Goal: Task Accomplishment & Management: Manage account settings

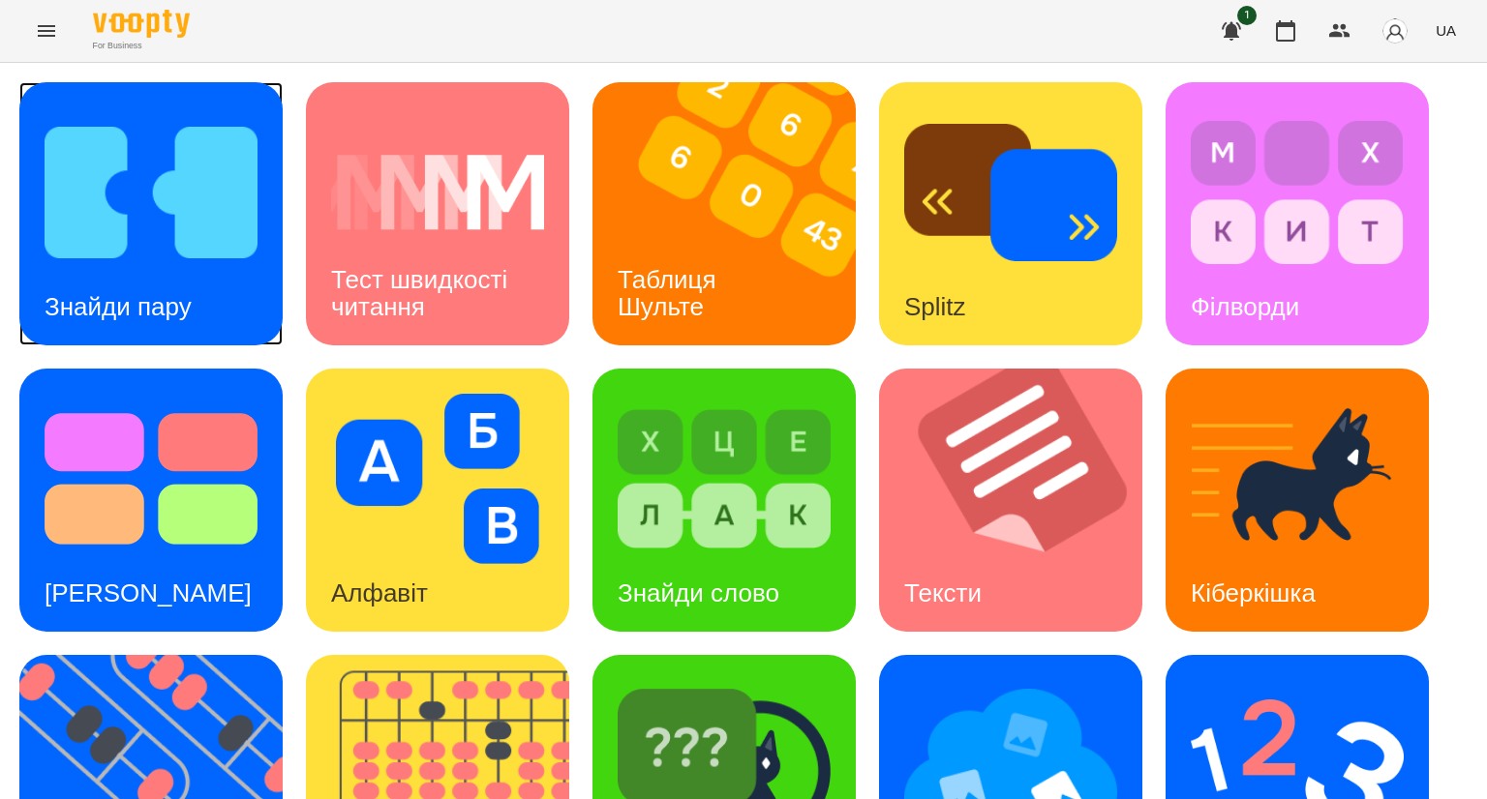
click at [182, 201] on img at bounding box center [151, 192] width 213 height 170
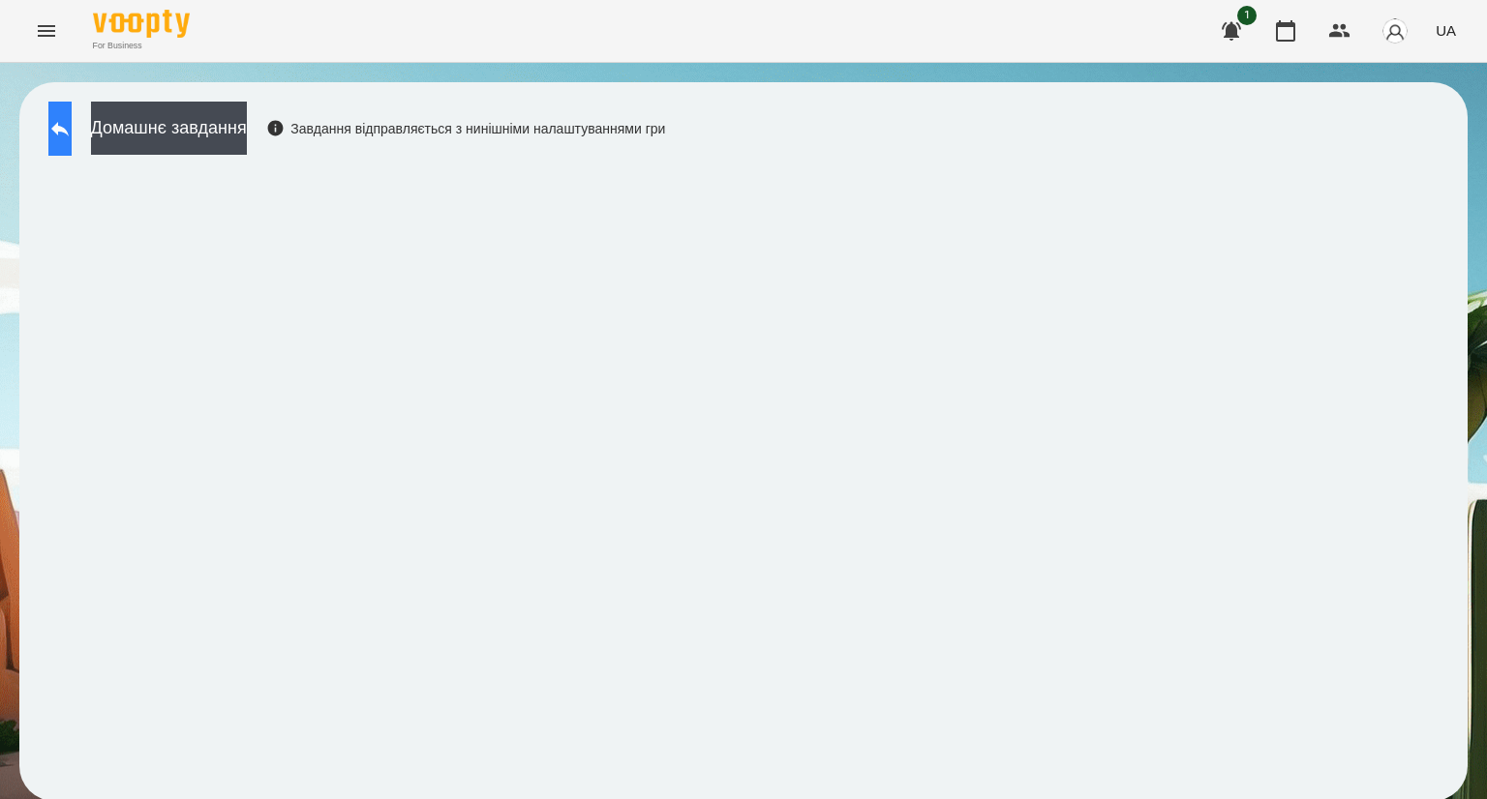
click at [72, 123] on icon at bounding box center [59, 128] width 23 height 23
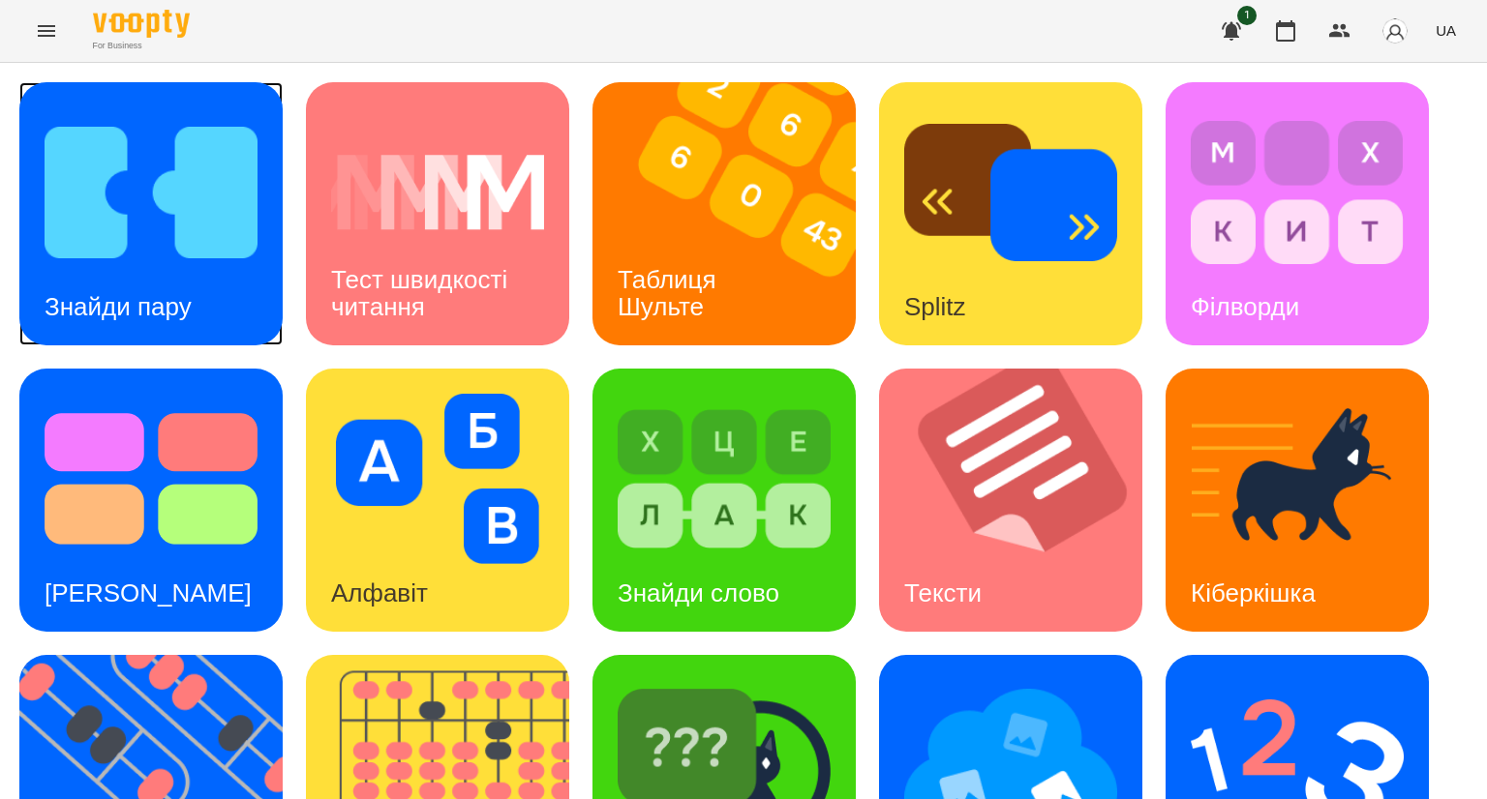
click at [138, 198] on img at bounding box center [151, 192] width 213 height 170
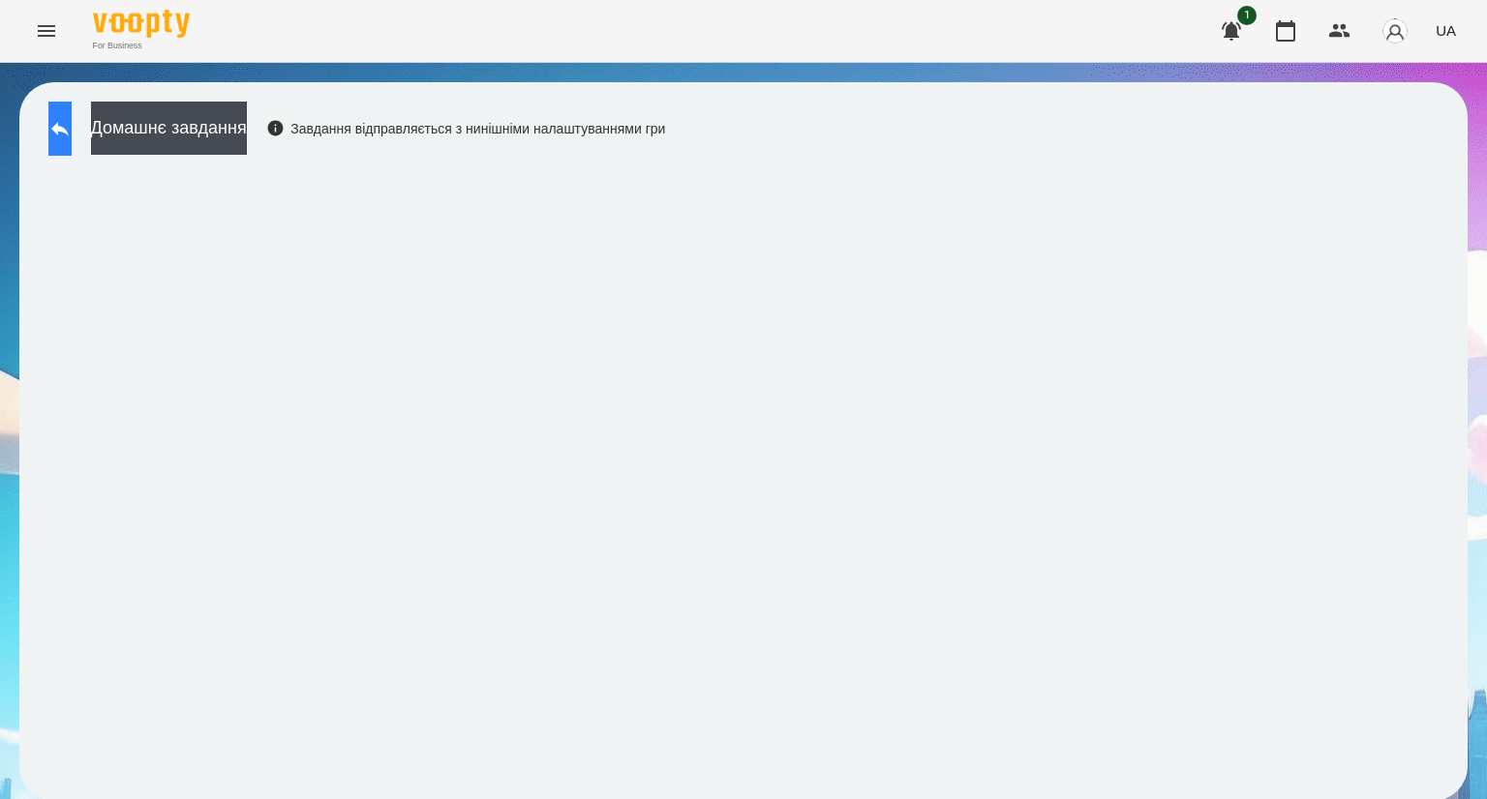
click at [66, 128] on button at bounding box center [59, 129] width 23 height 54
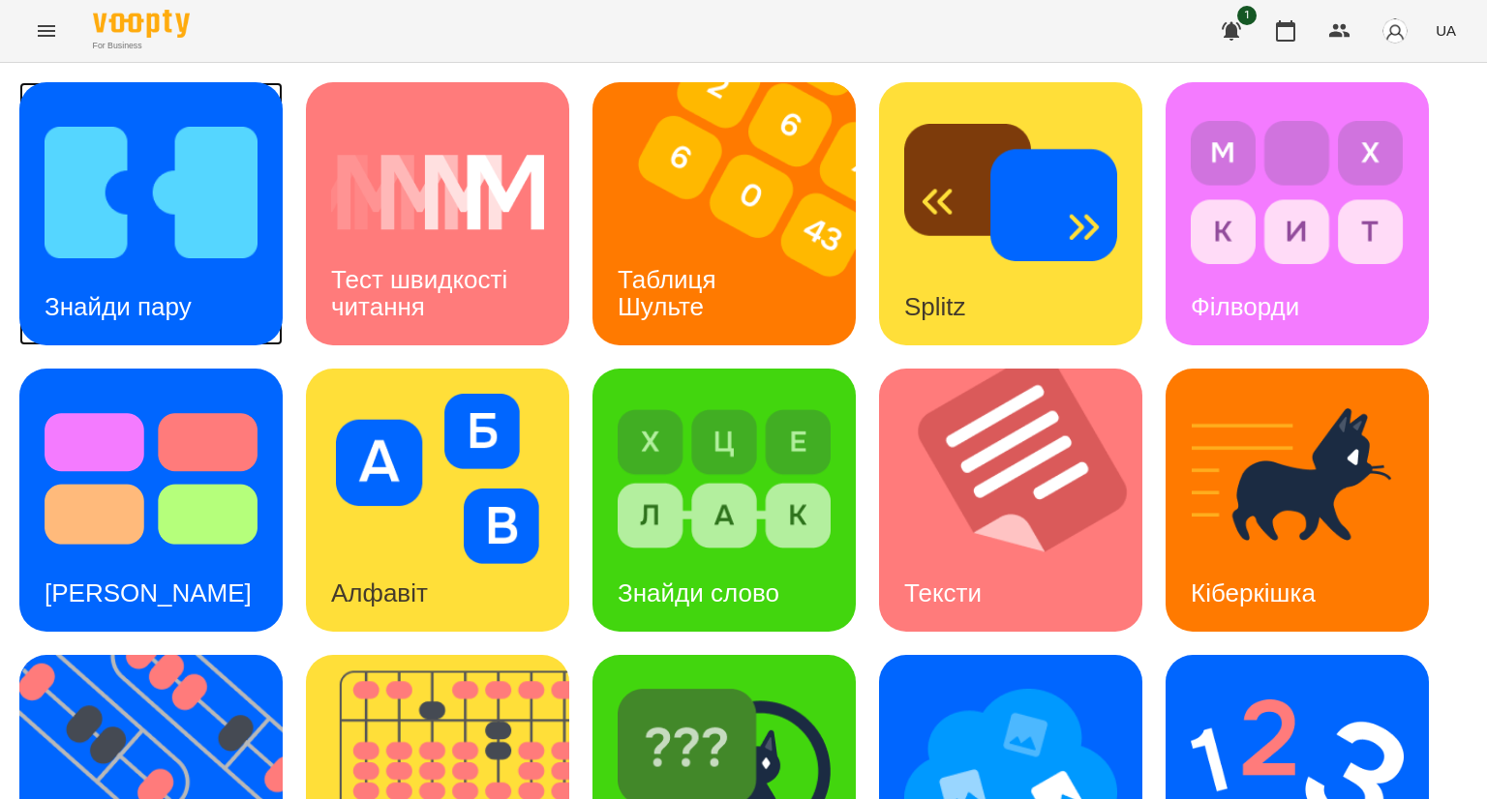
click at [136, 206] on img at bounding box center [151, 192] width 213 height 170
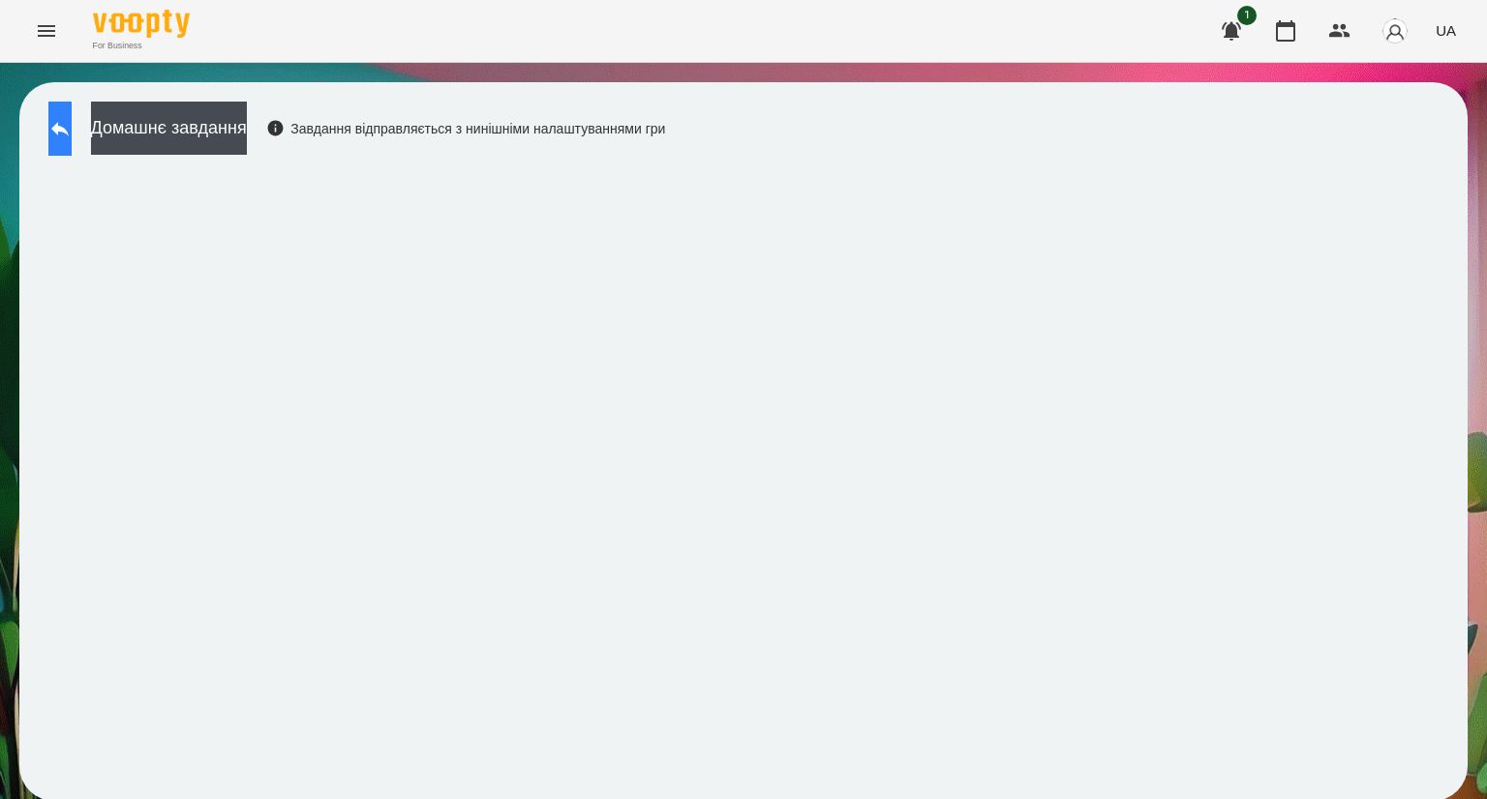
click at [65, 136] on button at bounding box center [59, 129] width 23 height 54
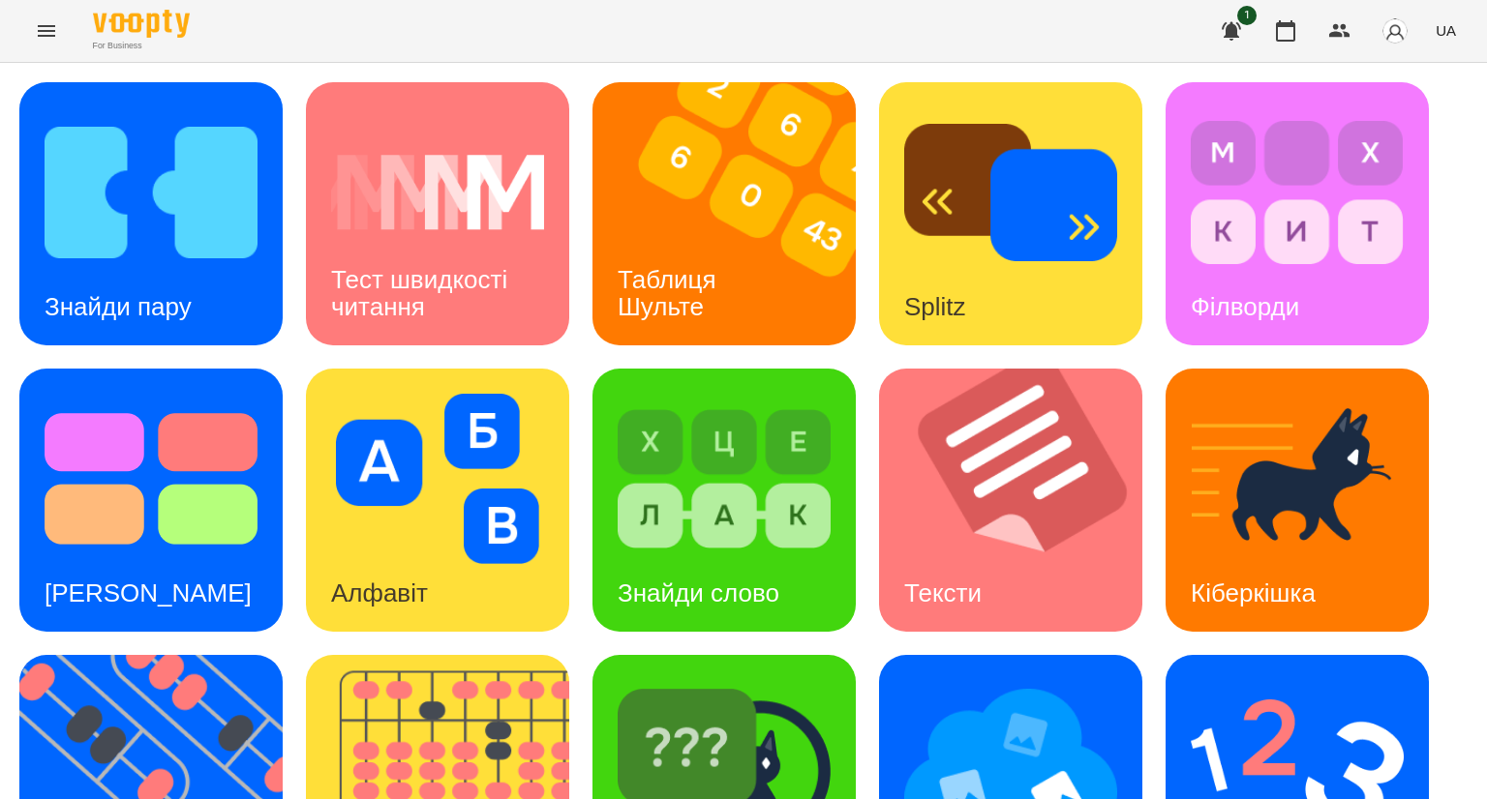
click at [1149, 709] on div "Знайди пару Тест швидкості читання Таблиця Шульте Splitz Філворди Тест Струпа А…" at bounding box center [743, 643] width 1448 height 1123
click at [678, 276] on h3 "Таблиця Шульте" at bounding box center [669, 292] width 105 height 55
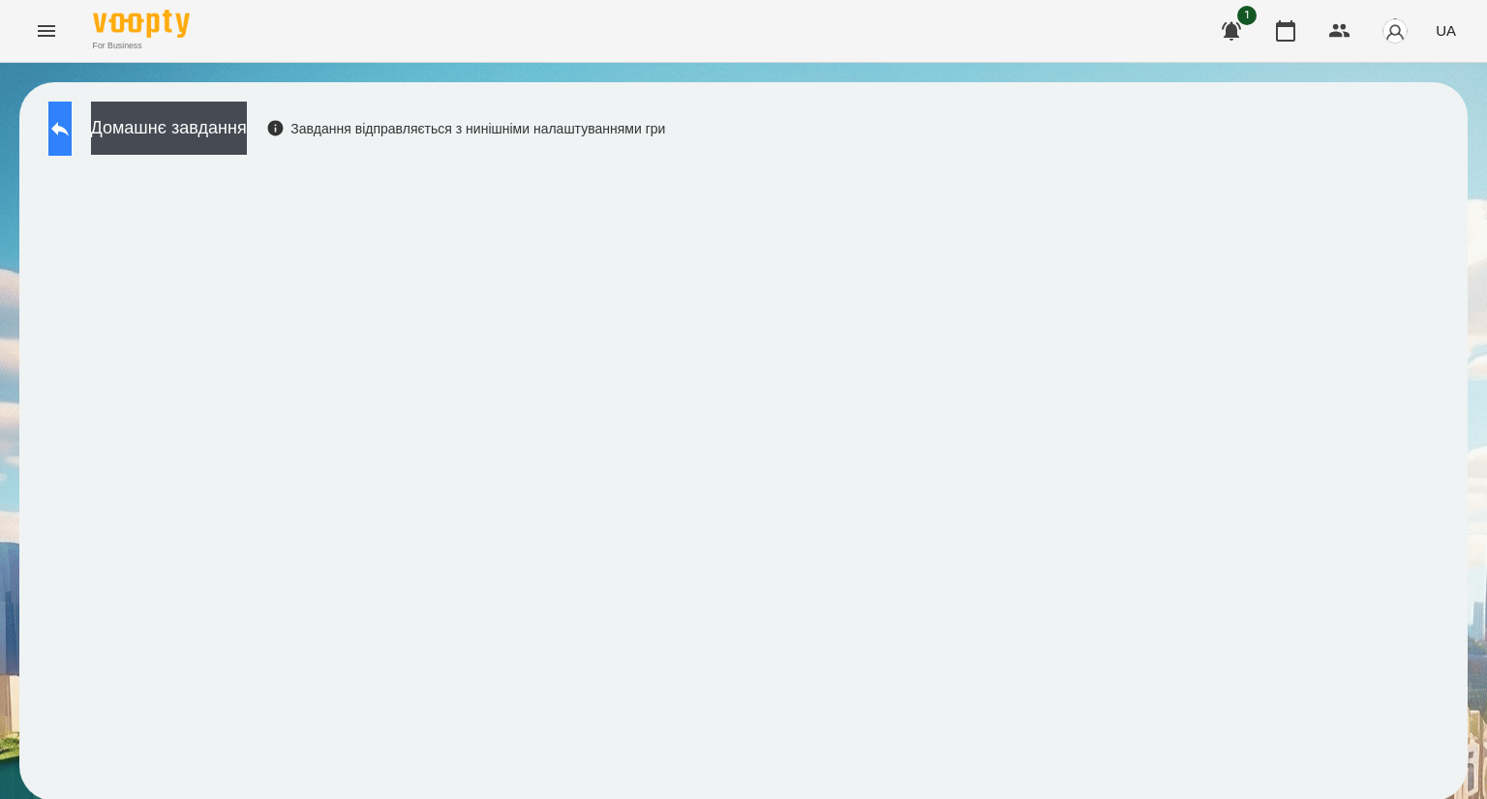
click at [66, 133] on button at bounding box center [59, 129] width 23 height 54
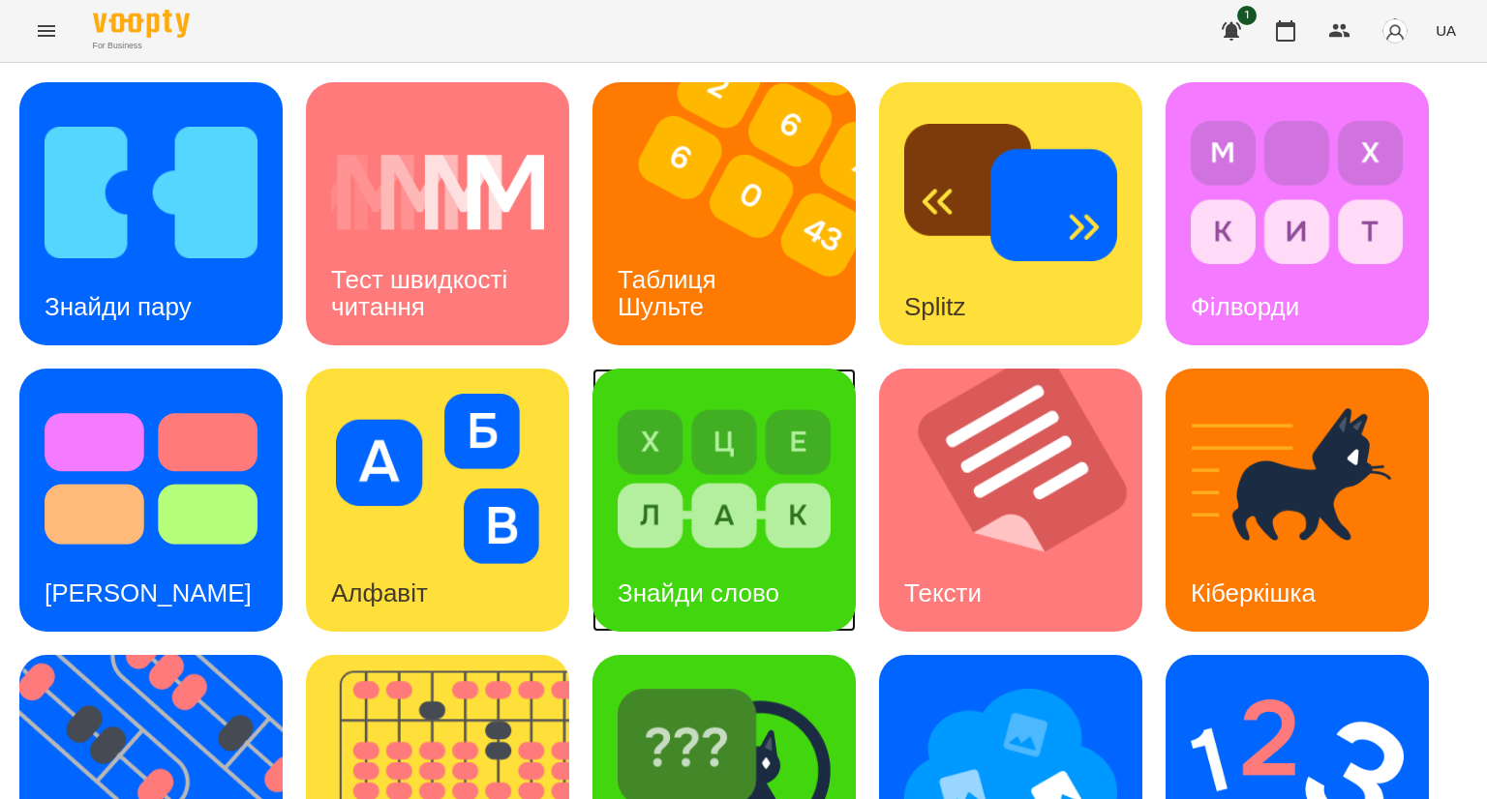
click at [687, 533] on img at bounding box center [723, 479] width 213 height 170
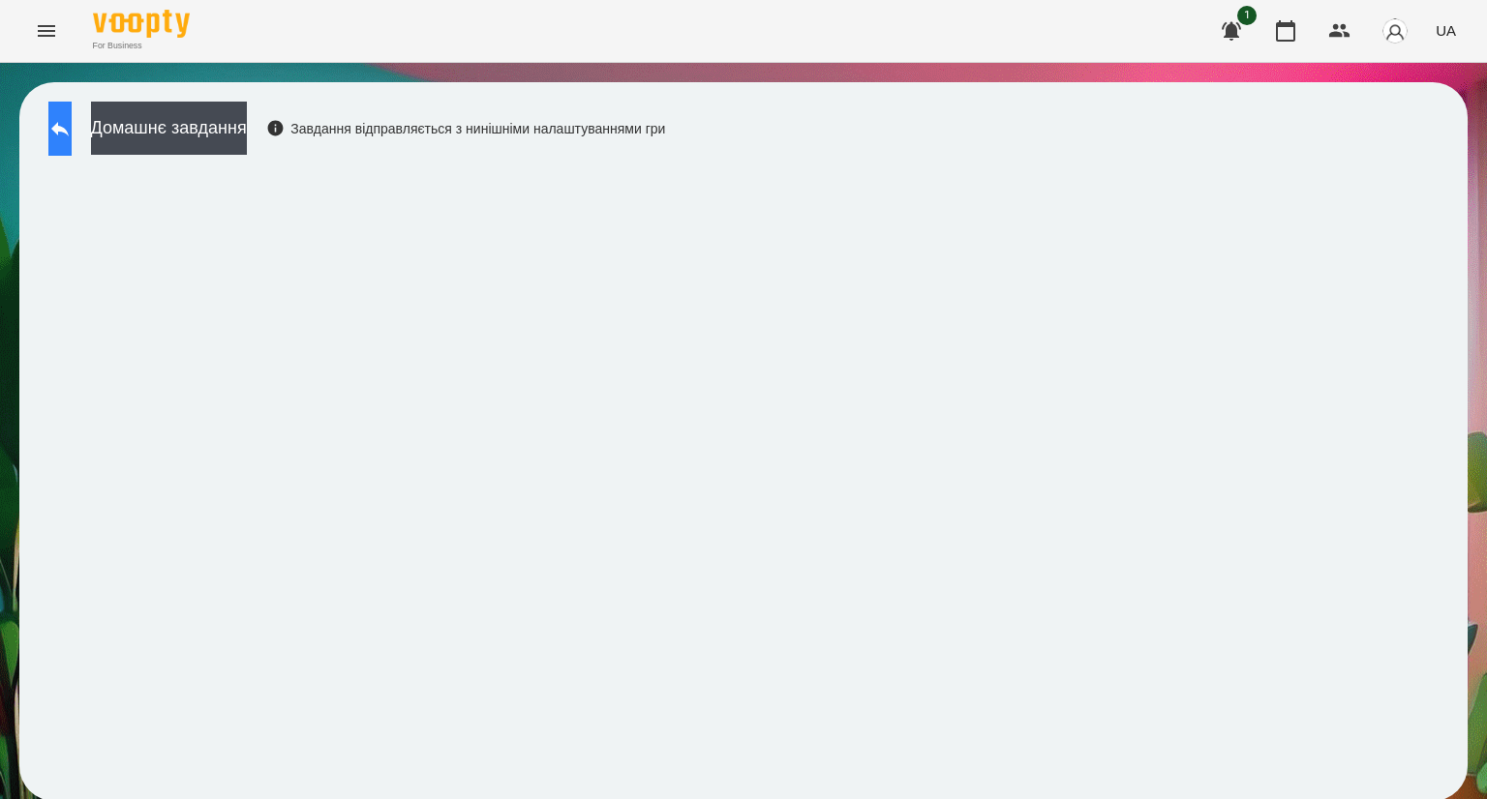
click at [72, 125] on icon at bounding box center [59, 128] width 23 height 23
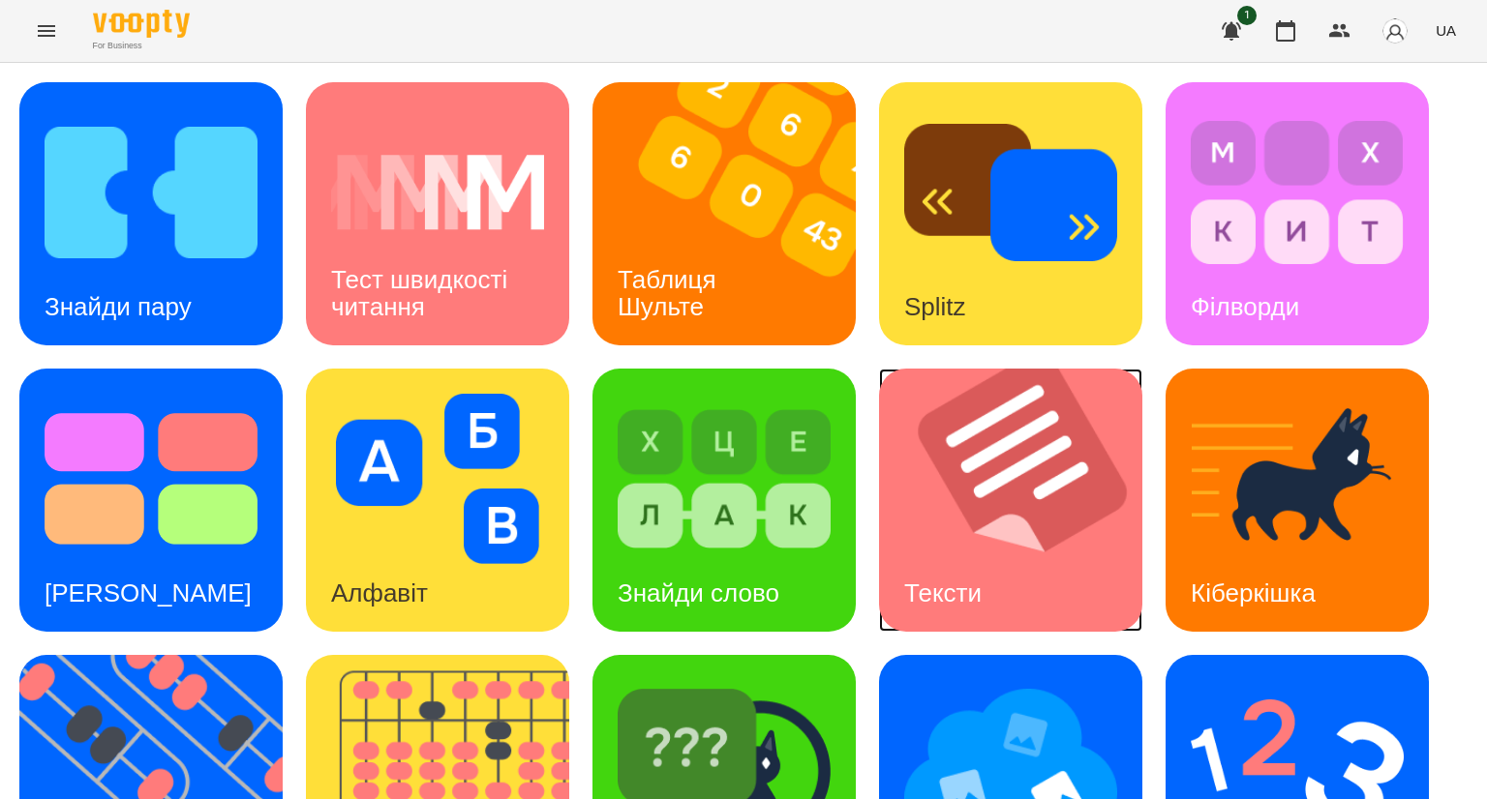
click at [992, 524] on img at bounding box center [1022, 500] width 287 height 263
click at [50, 36] on icon "Menu" at bounding box center [46, 31] width 17 height 12
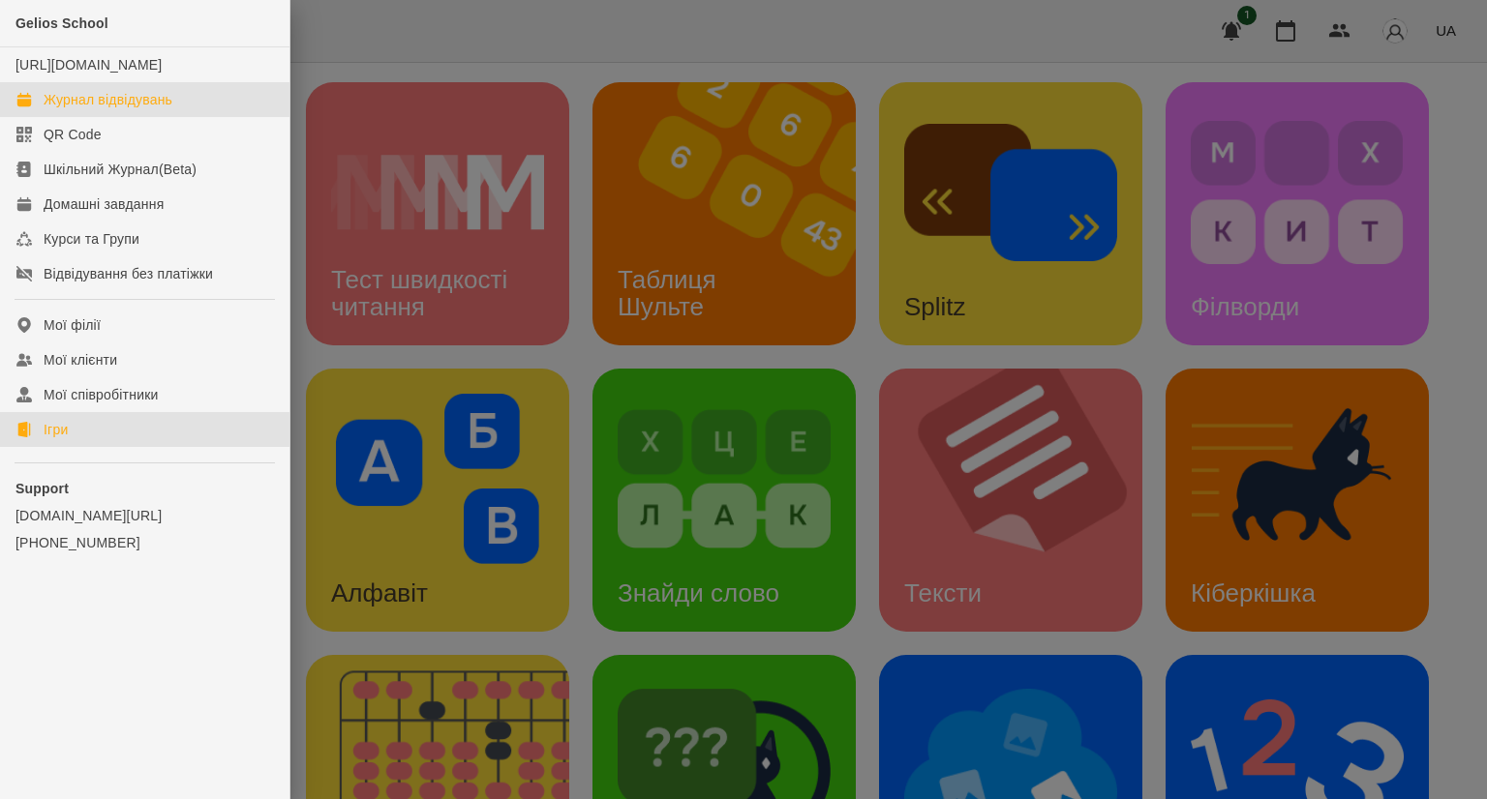
click at [81, 117] on link "Журнал відвідувань" at bounding box center [144, 99] width 289 height 35
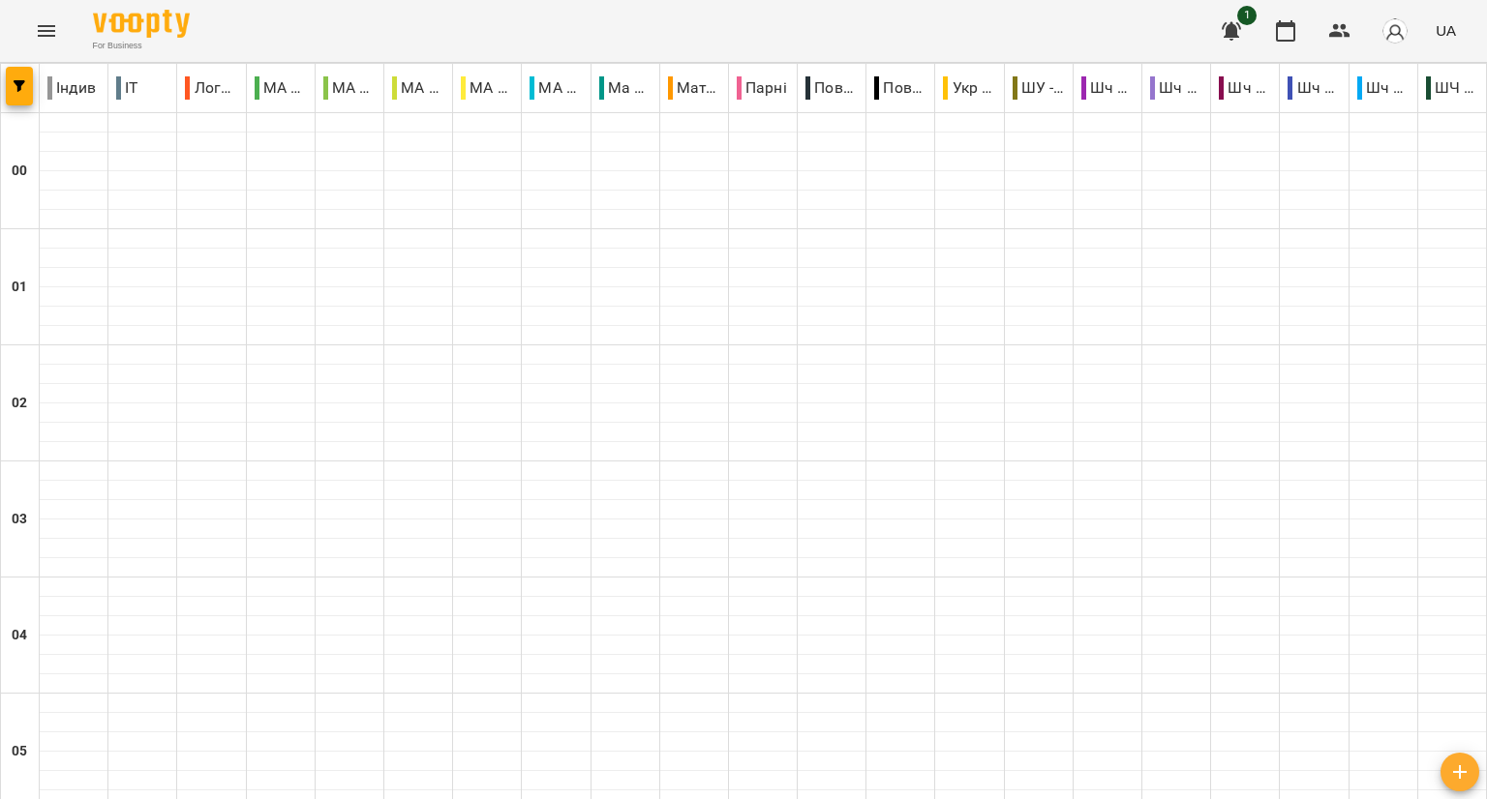
scroll to position [1967, 0]
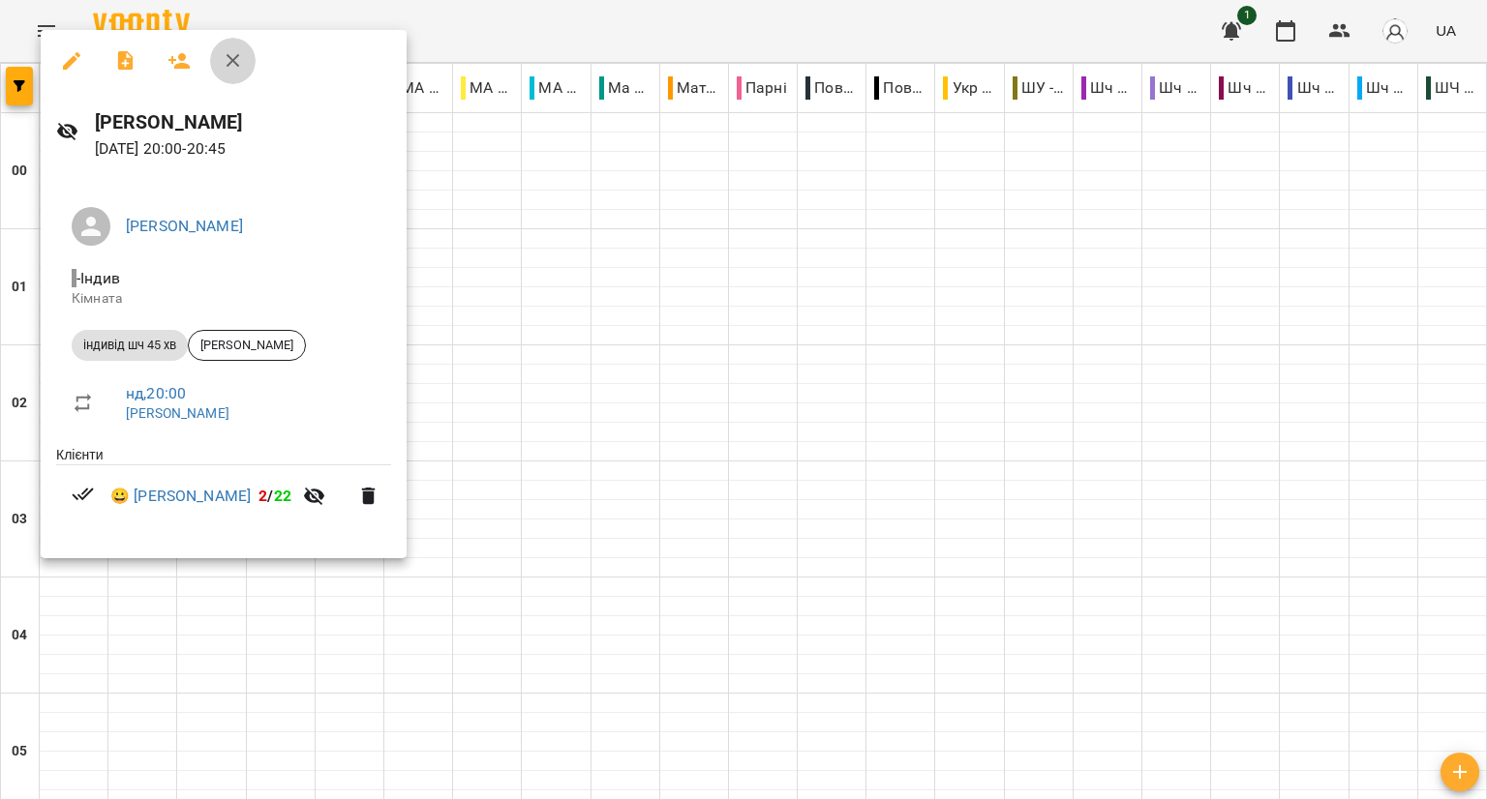
click at [232, 61] on icon "button" at bounding box center [233, 61] width 14 height 14
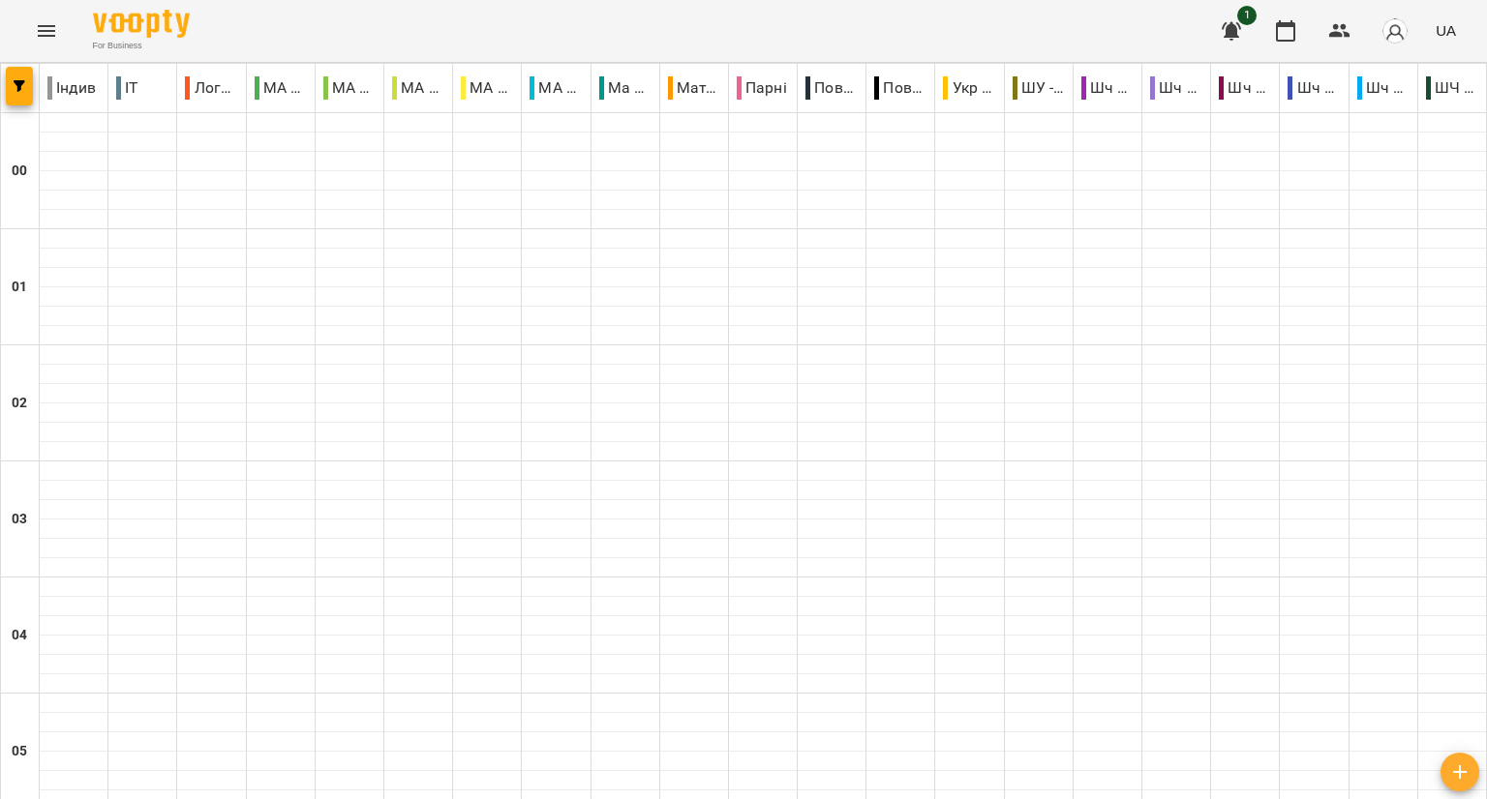
scroll to position [2185, 0]
type input "**********"
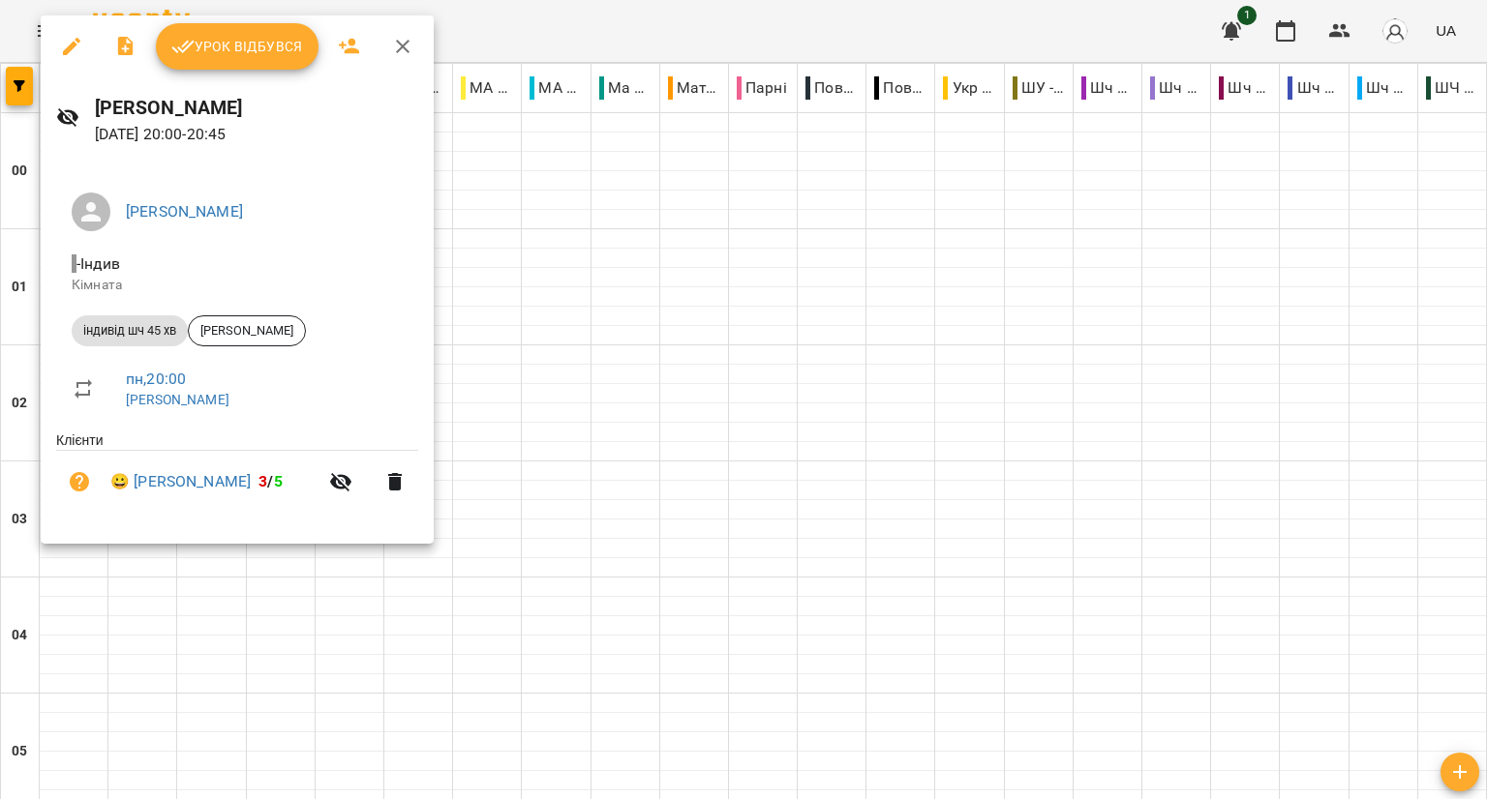
click at [226, 55] on span "Урок відбувся" at bounding box center [237, 46] width 132 height 23
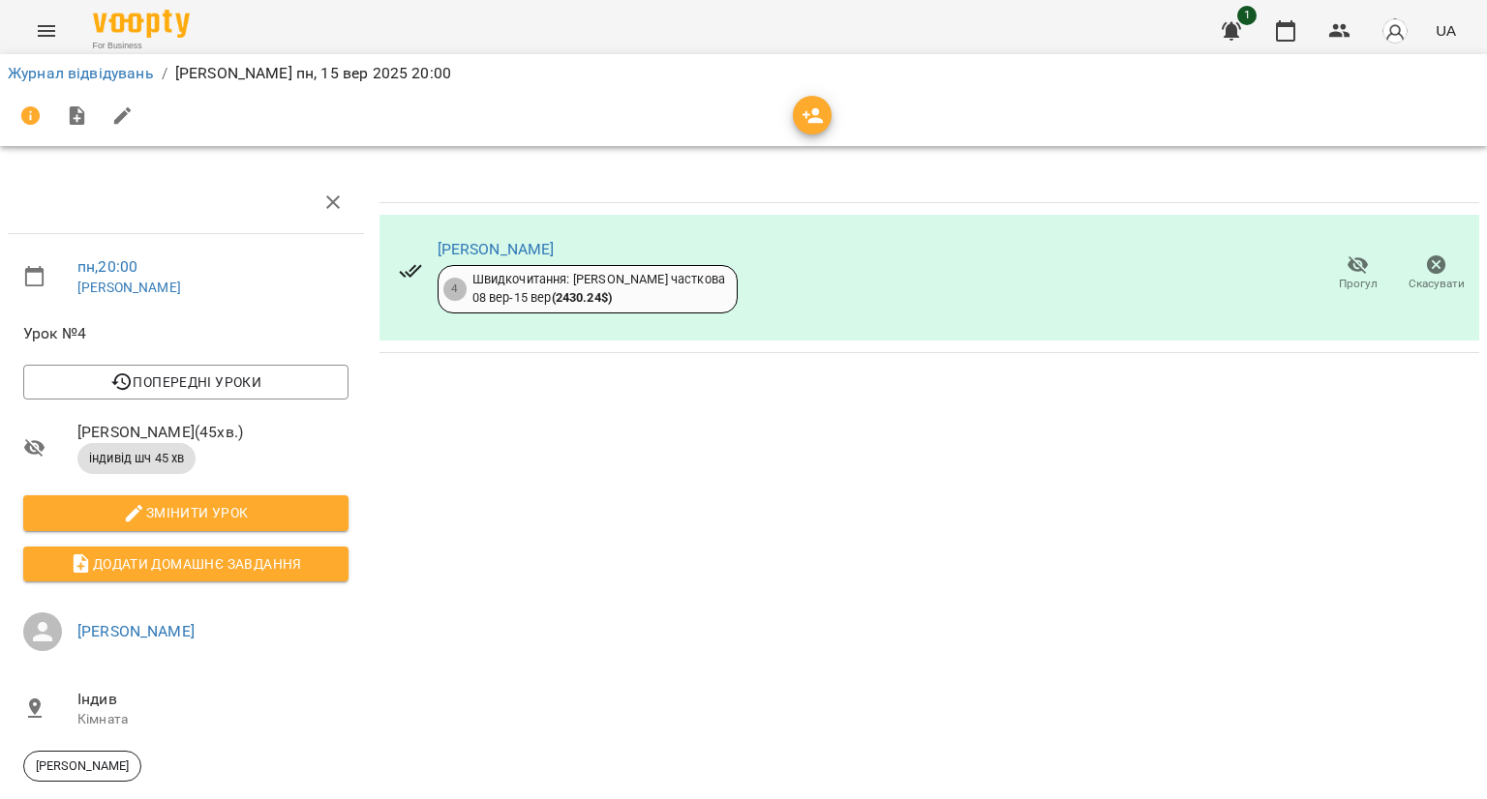
click at [848, 287] on div "[PERSON_NAME] 4 Швидкочитання: Індив часткова [DATE] - [DATE] ( 2430.24 $ ) Про…" at bounding box center [928, 278] width 1099 height 126
click at [503, 249] on link "[PERSON_NAME]" at bounding box center [495, 249] width 117 height 18
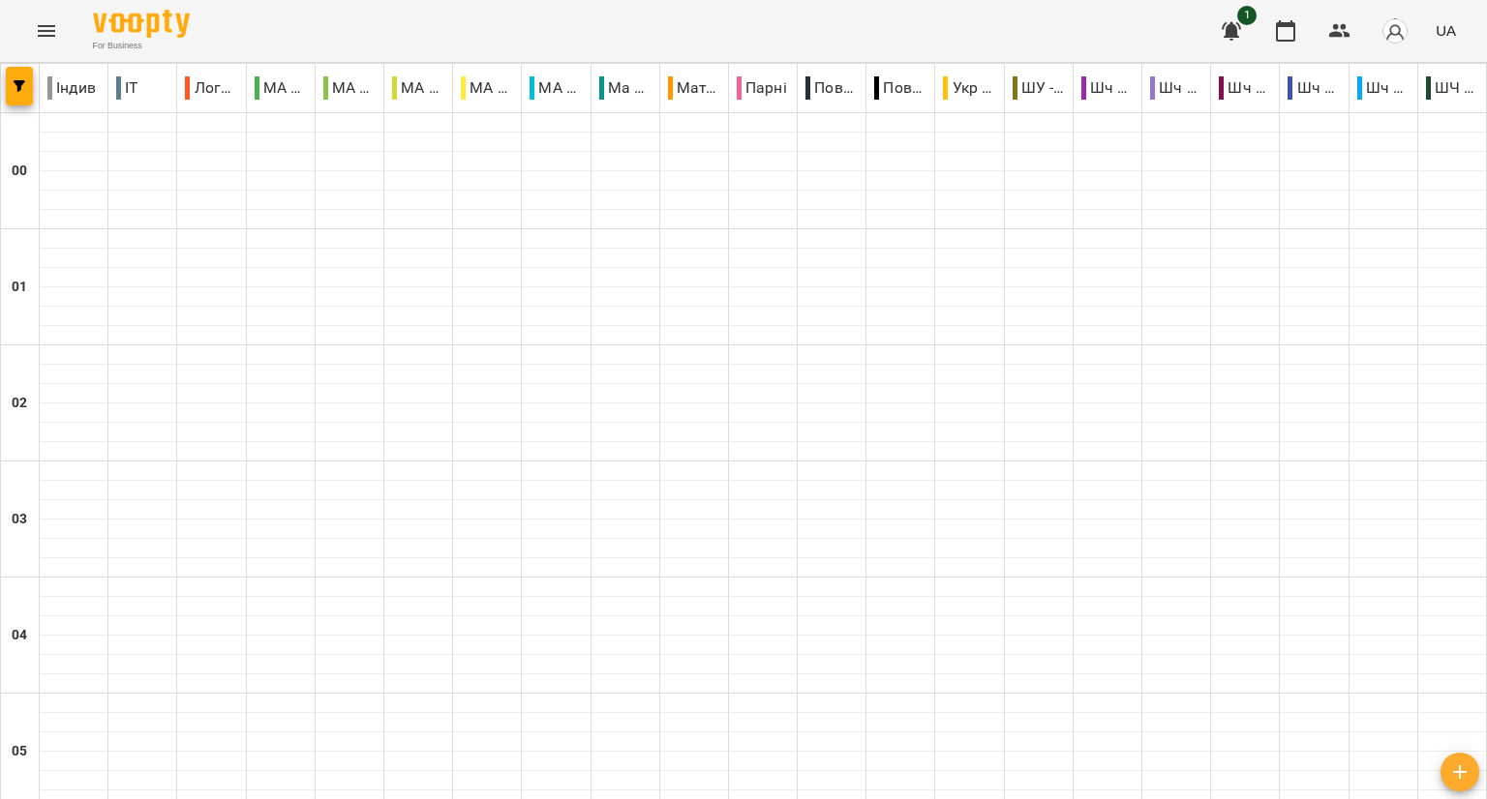
scroll to position [2029, 0]
drag, startPoint x: 875, startPoint y: 692, endPoint x: 890, endPoint y: 695, distance: 15.8
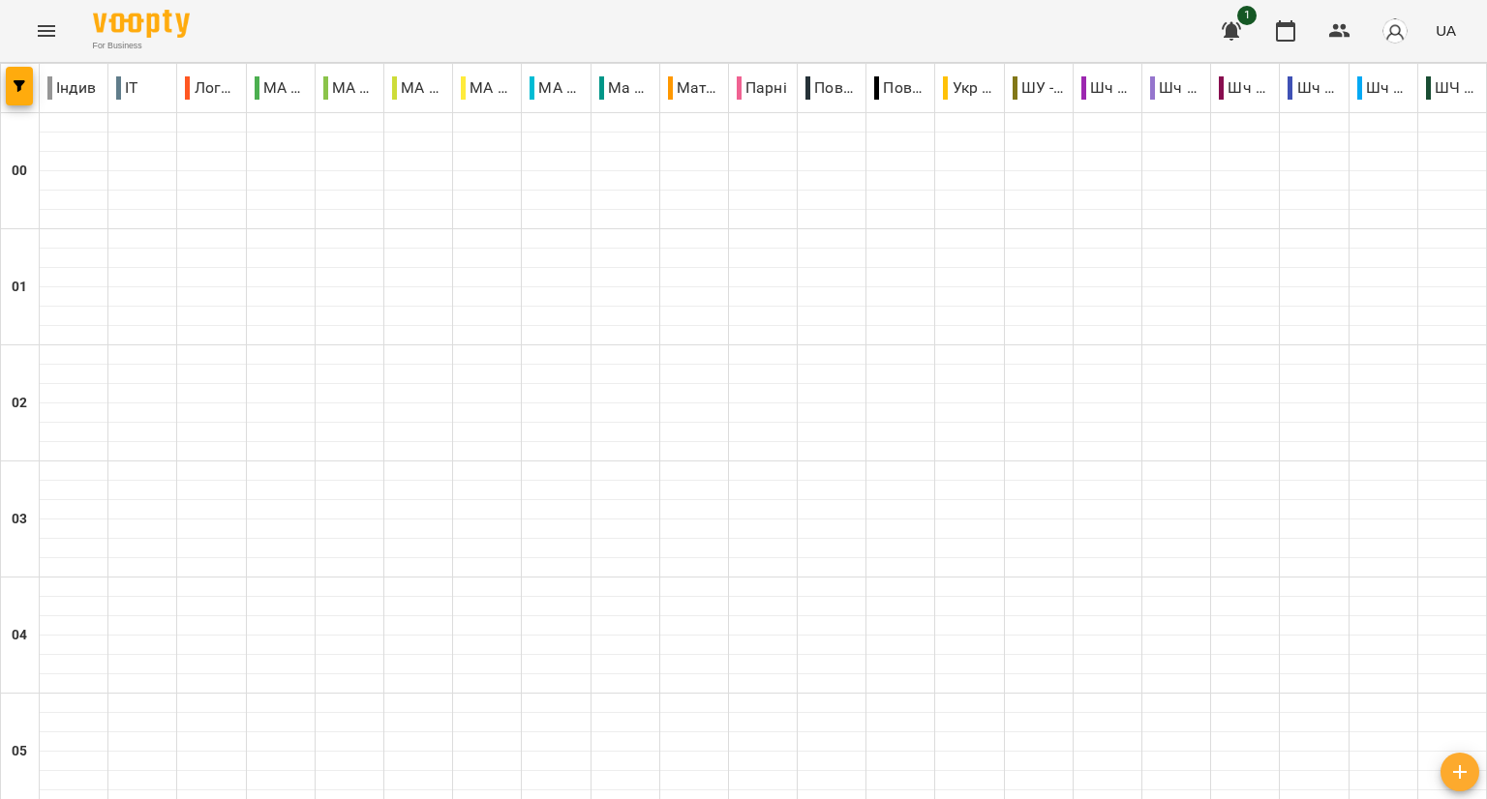
scroll to position [1862, 0]
type input "**********"
